Goal: Transaction & Acquisition: Subscribe to service/newsletter

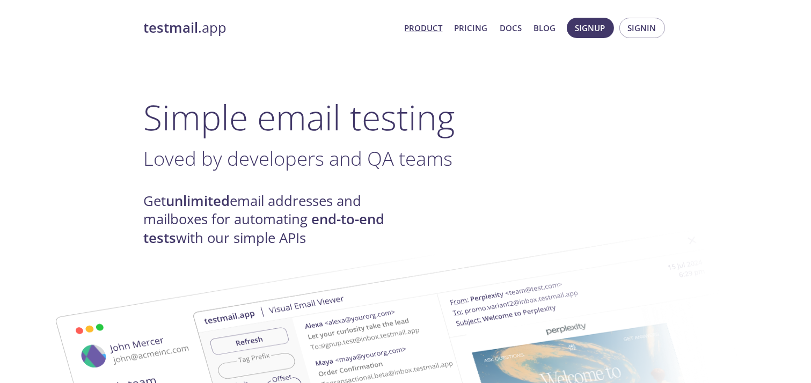
click at [601, 104] on h1 "Simple email testing" at bounding box center [406, 117] width 524 height 41
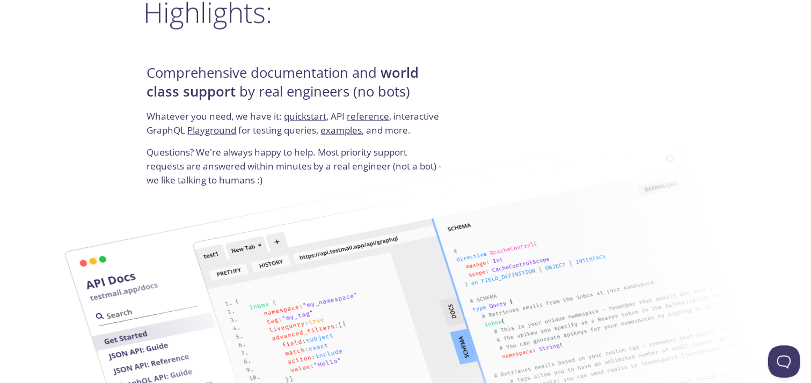
scroll to position [1449, 0]
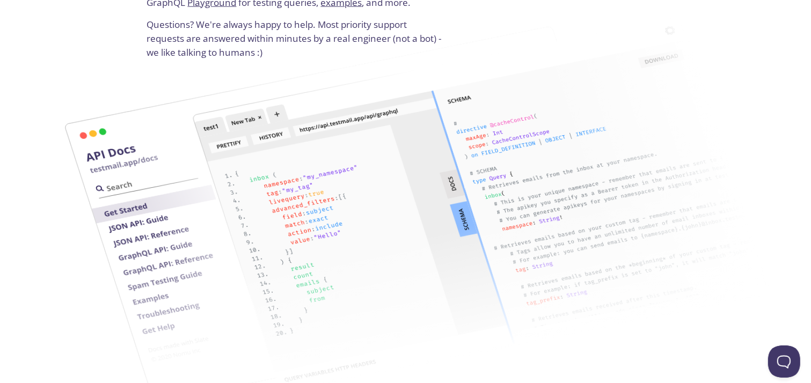
drag, startPoint x: 810, startPoint y: 260, endPoint x: 812, endPoint y: 274, distance: 13.5
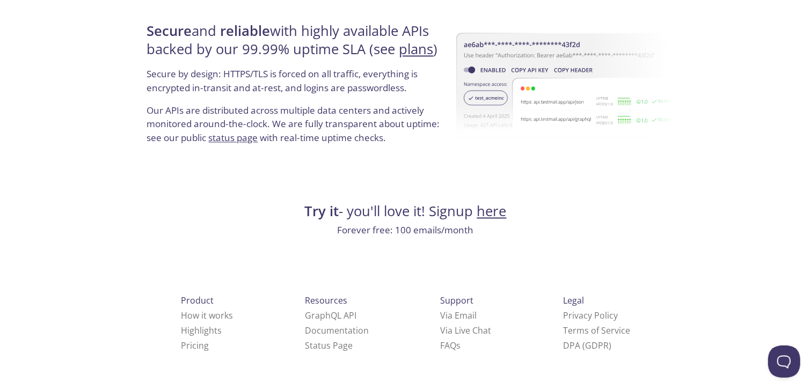
scroll to position [0, 0]
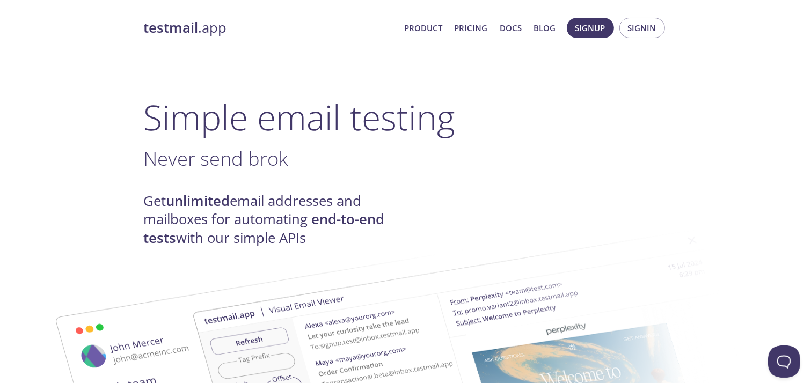
click at [463, 30] on link "Pricing" at bounding box center [471, 28] width 33 height 14
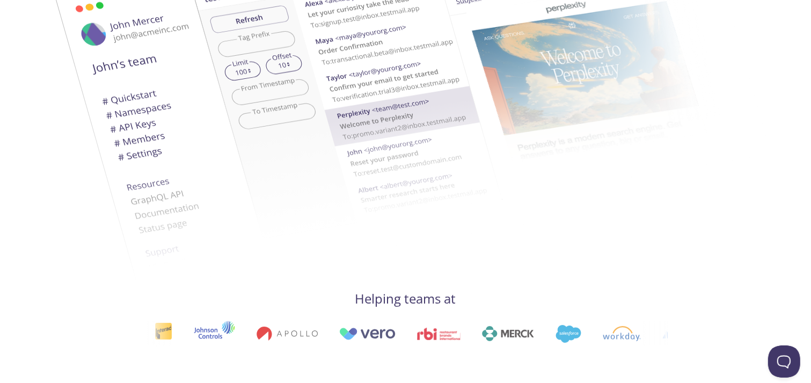
scroll to position [698, 0]
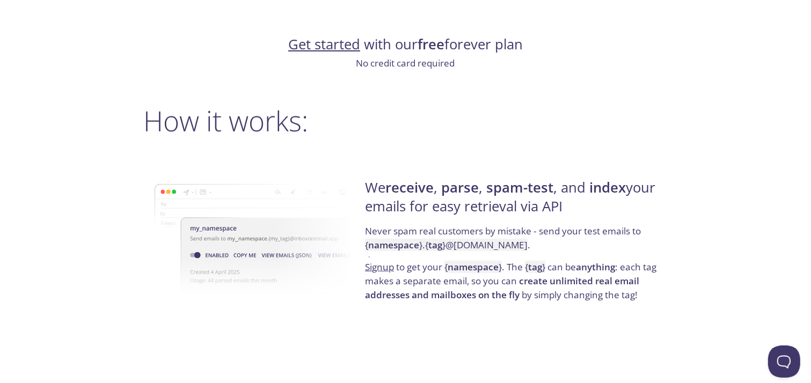
click at [338, 41] on link "Get started" at bounding box center [324, 44] width 72 height 19
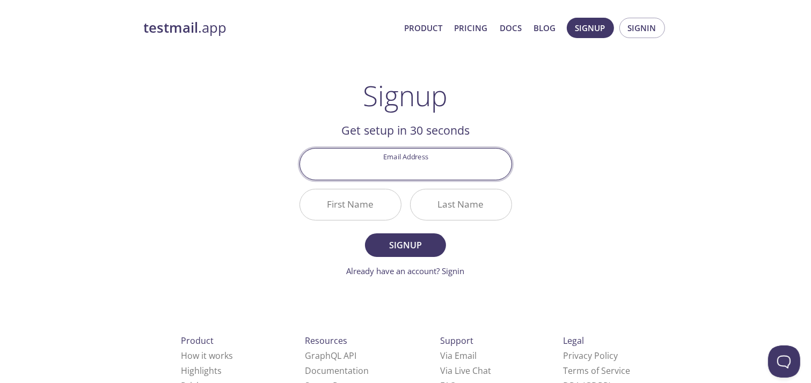
scroll to position [39, 0]
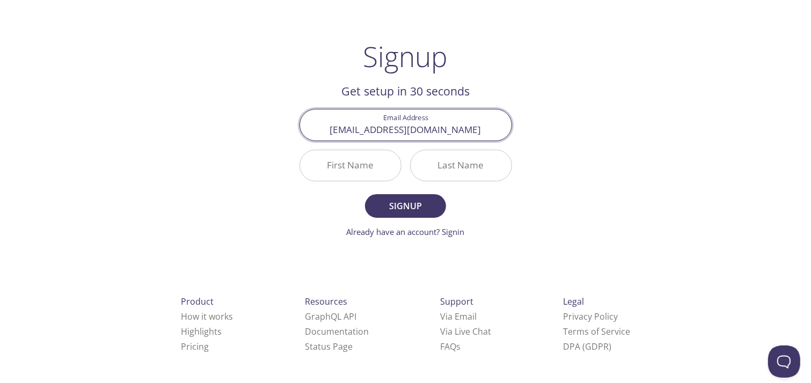
type input "[EMAIL_ADDRESS][DOMAIN_NAME]"
click at [339, 145] on div "First Name" at bounding box center [350, 165] width 111 height 40
click at [340, 157] on input "First Name" at bounding box center [350, 165] width 101 height 31
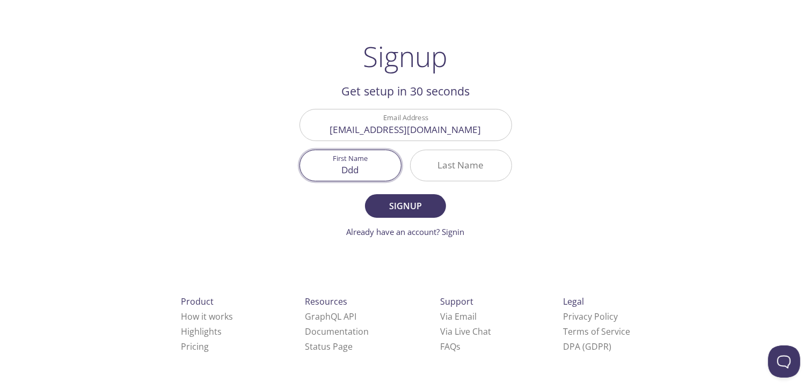
type input "Ddd"
click at [449, 166] on input "Last Name" at bounding box center [461, 165] width 101 height 31
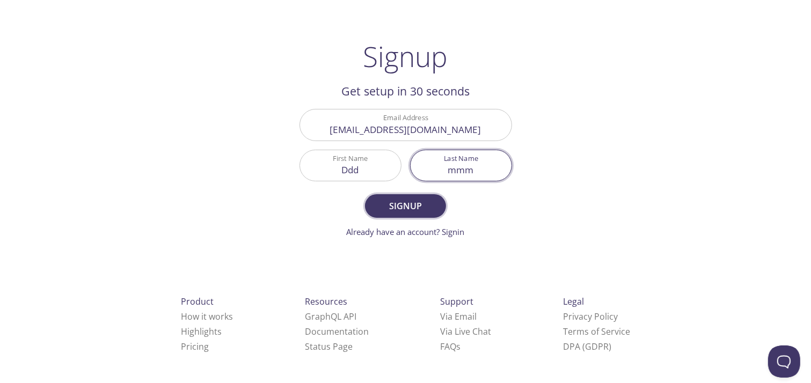
type input "mmm"
click at [405, 213] on button "Signup" at bounding box center [405, 206] width 81 height 24
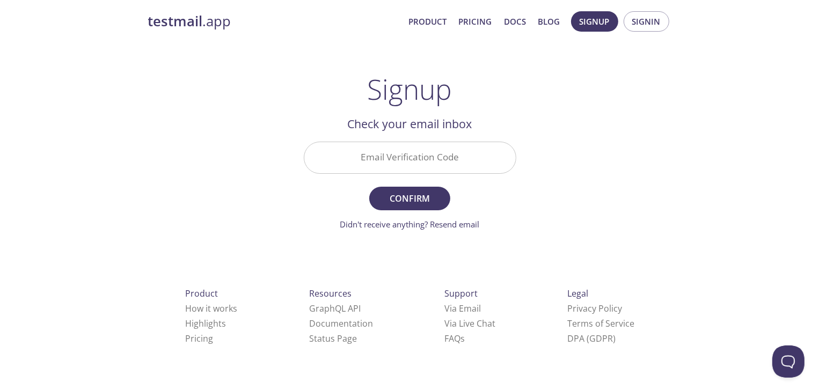
scroll to position [0, 0]
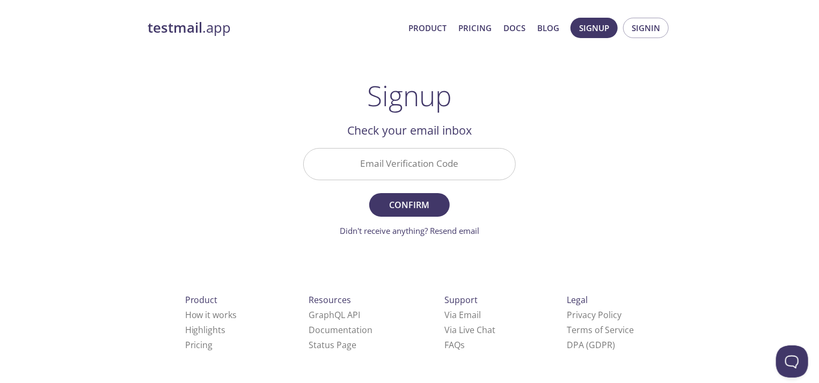
click at [369, 158] on input "Email Verification Code" at bounding box center [409, 164] width 211 height 31
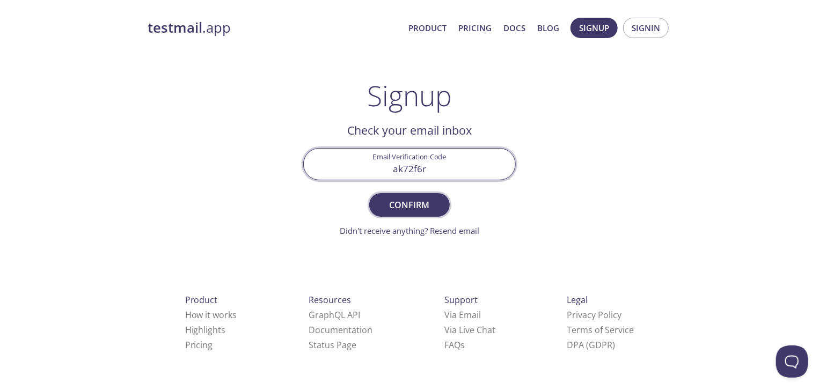
type input "ak72f6r"
click at [407, 207] on span "Confirm" at bounding box center [409, 205] width 57 height 15
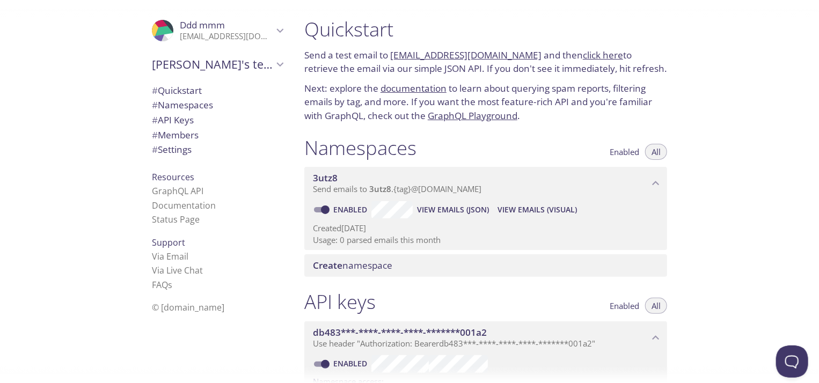
click at [279, 36] on div ".cls-1 { fill: #6d5ca8; } .cls-2 { fill: #3fc191; } .cls-3 { fill: #3b4752; } .…" at bounding box center [217, 30] width 148 height 35
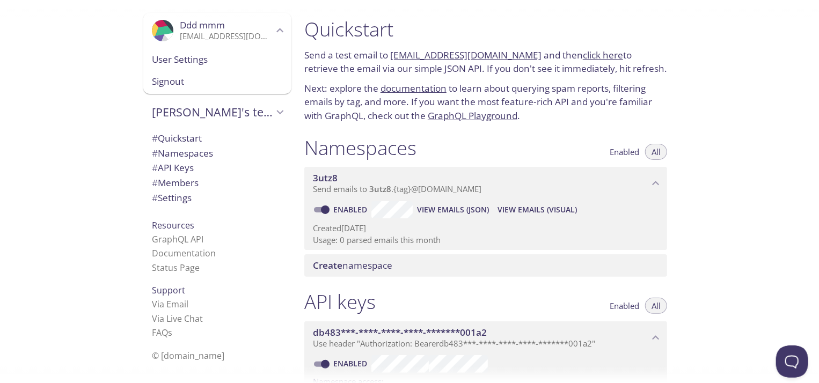
click at [213, 61] on span "User Settings" at bounding box center [217, 60] width 131 height 14
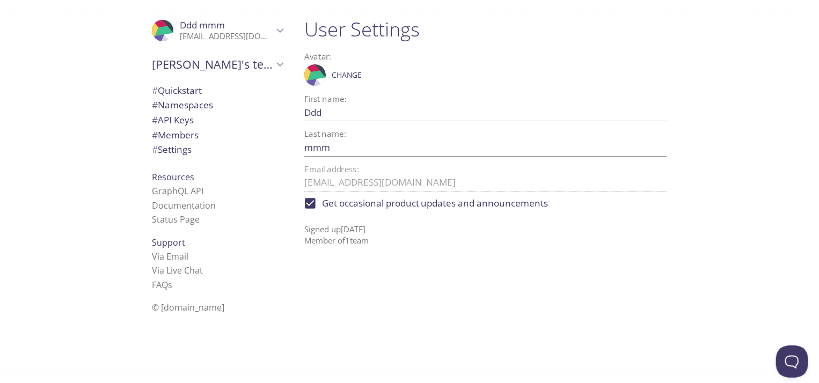
click at [199, 69] on span "Ddd's team" at bounding box center [212, 64] width 121 height 15
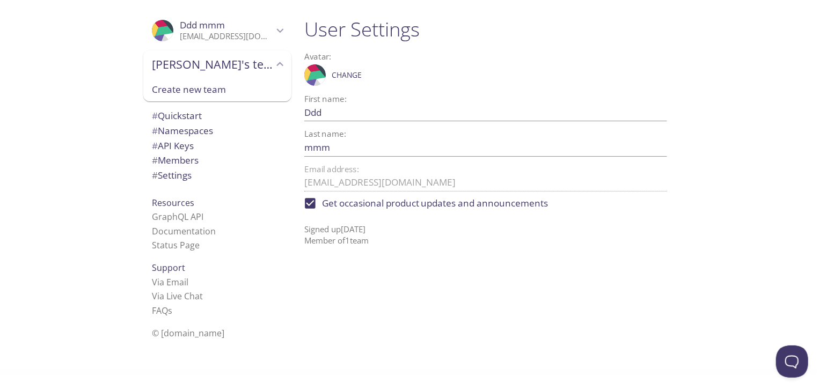
click at [180, 206] on span "Resources" at bounding box center [173, 203] width 42 height 12
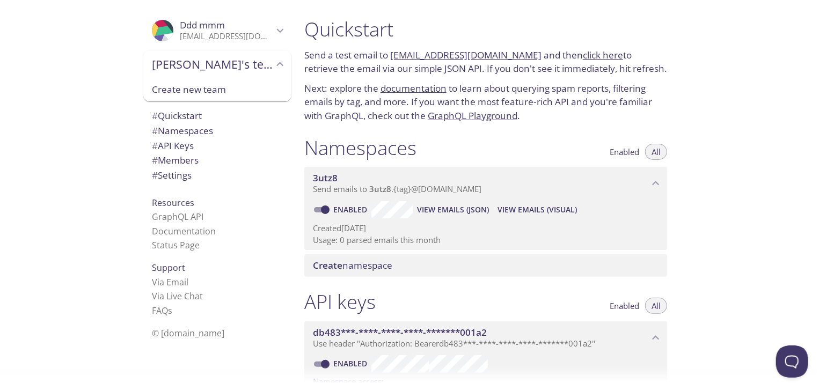
click at [583, 53] on link "click here" at bounding box center [603, 55] width 40 height 12
click at [526, 211] on span "View Emails (Visual)" at bounding box center [537, 209] width 79 height 13
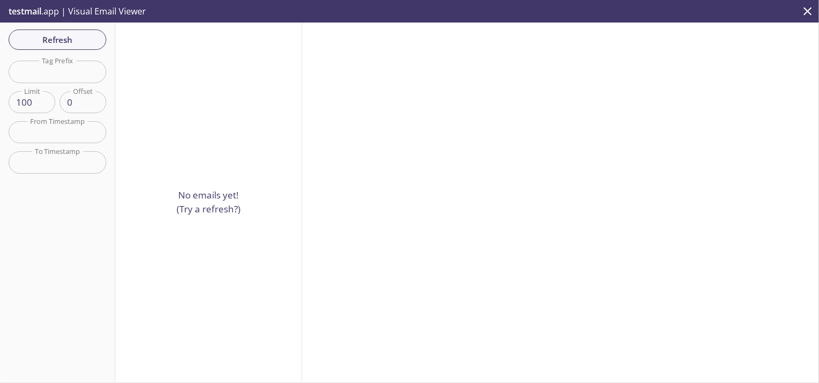
click at [202, 78] on div "No emails yet! (Try a refresh?)" at bounding box center [208, 203] width 187 height 360
click at [39, 48] on button "Refresh" at bounding box center [58, 40] width 98 height 20
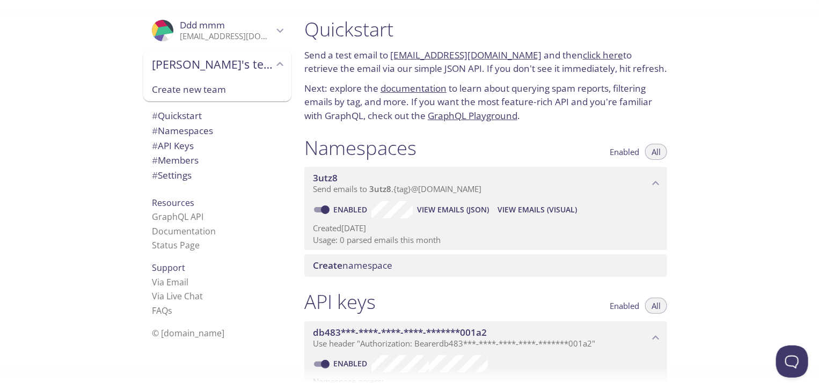
click at [588, 52] on link "click here" at bounding box center [603, 55] width 40 height 12
click at [544, 212] on span "View Emails (Visual)" at bounding box center [537, 209] width 79 height 13
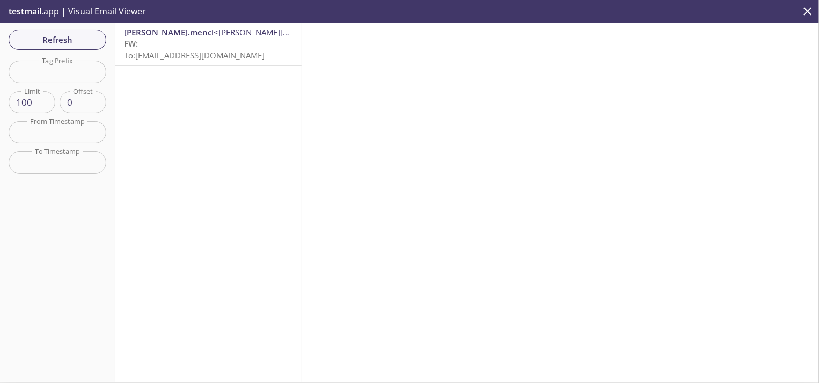
click at [186, 48] on p "FW: To: 3utz8.test@inbox.testmail.app" at bounding box center [208, 49] width 169 height 23
